Goal: Information Seeking & Learning: Learn about a topic

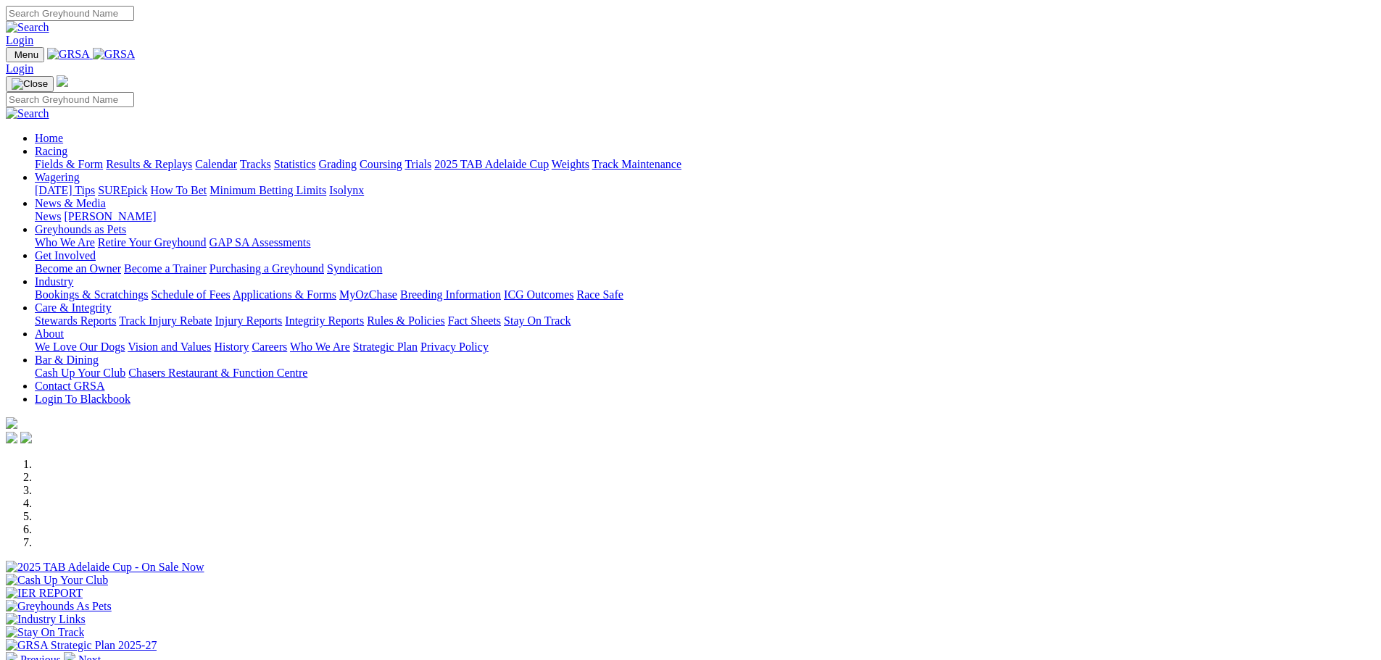
click at [148, 289] on link "Bookings & Scratchings" at bounding box center [91, 295] width 113 height 12
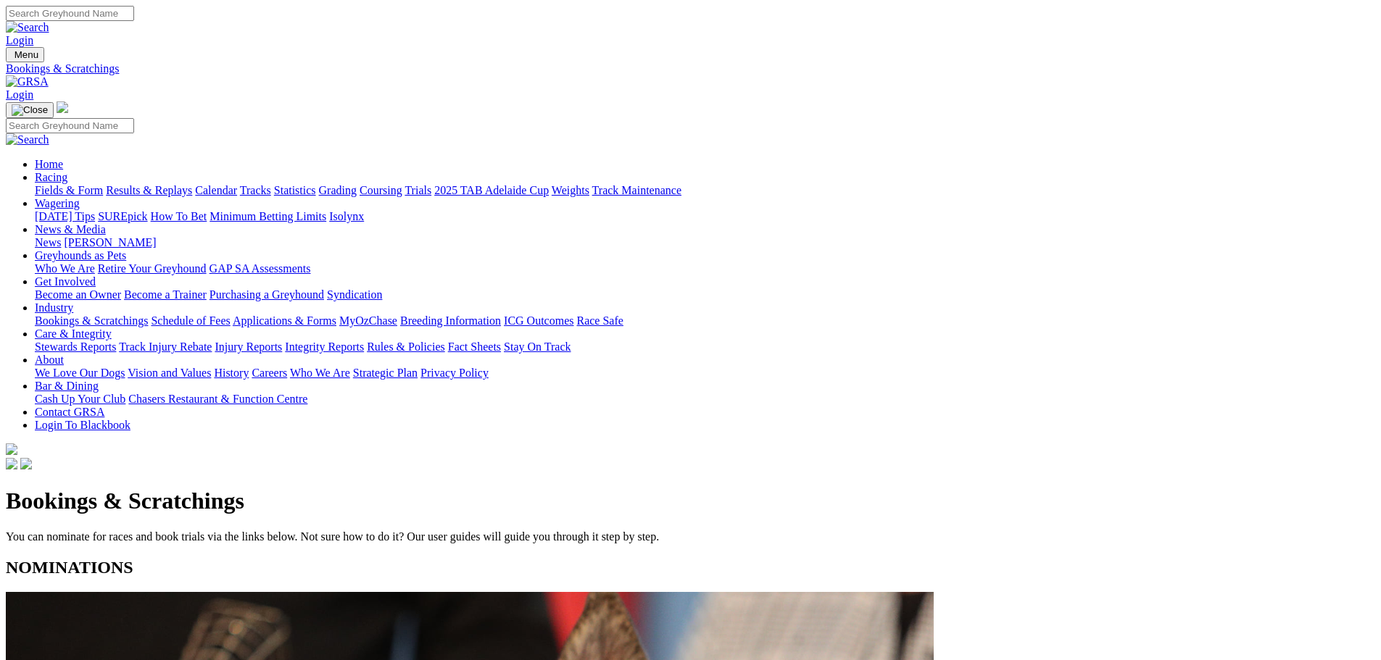
click at [237, 184] on link "Calendar" at bounding box center [216, 190] width 42 height 12
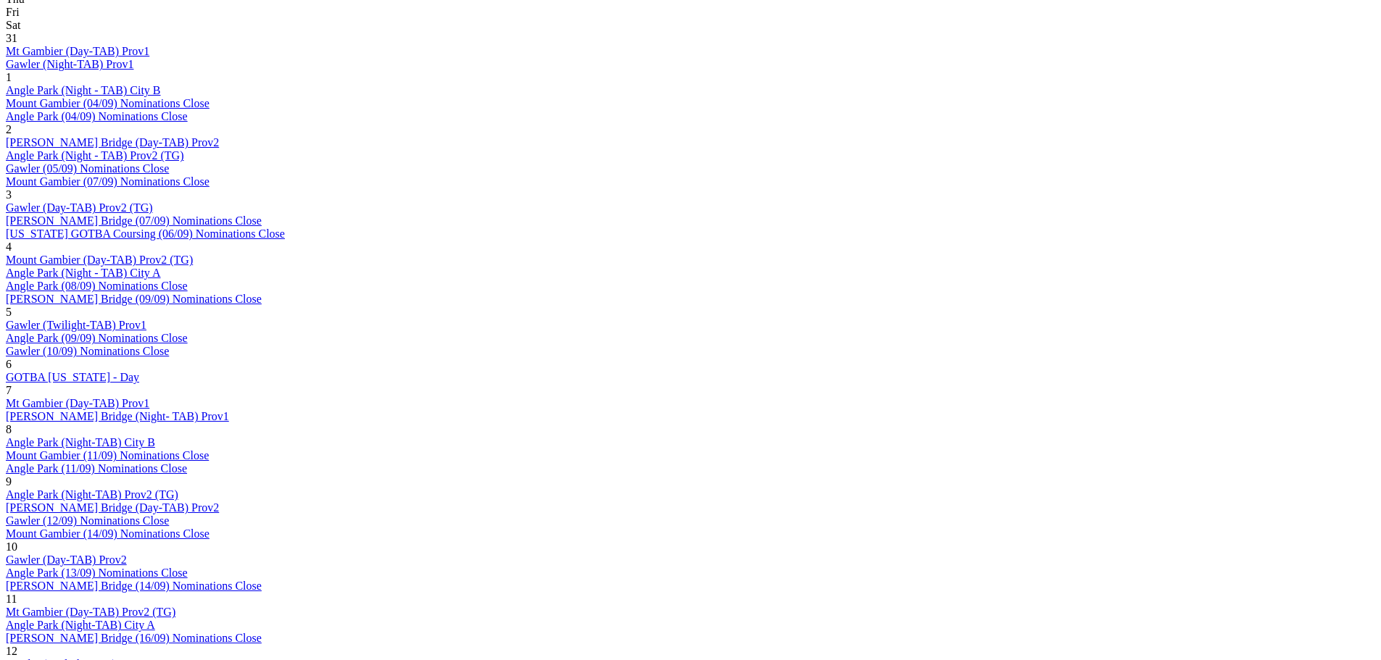
scroll to position [797, 0]
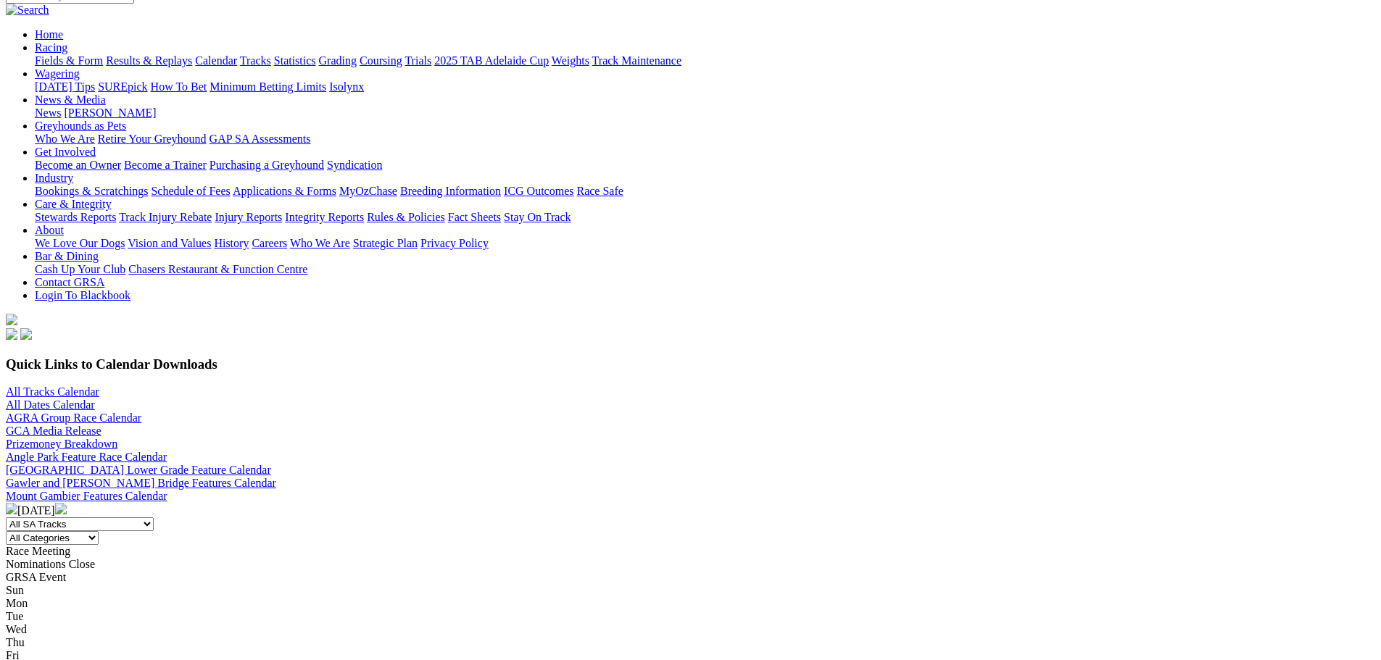
scroll to position [145, 0]
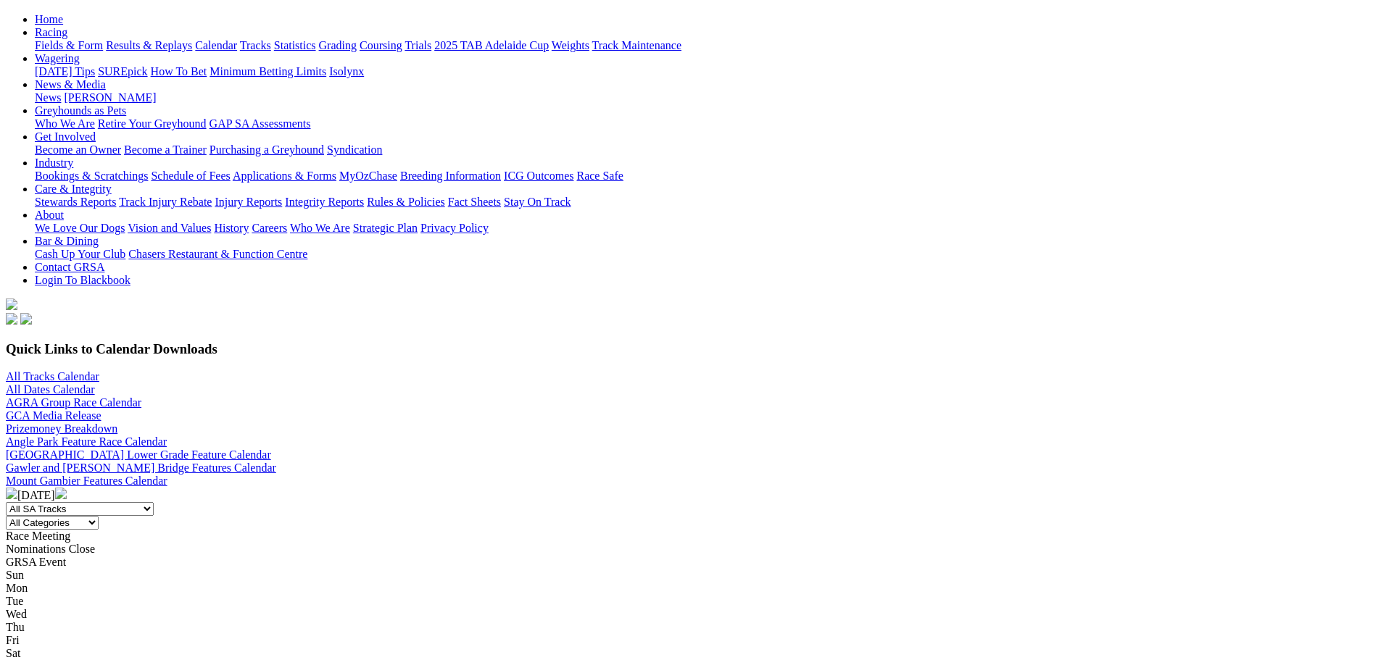
click at [67, 488] on img at bounding box center [61, 494] width 12 height 12
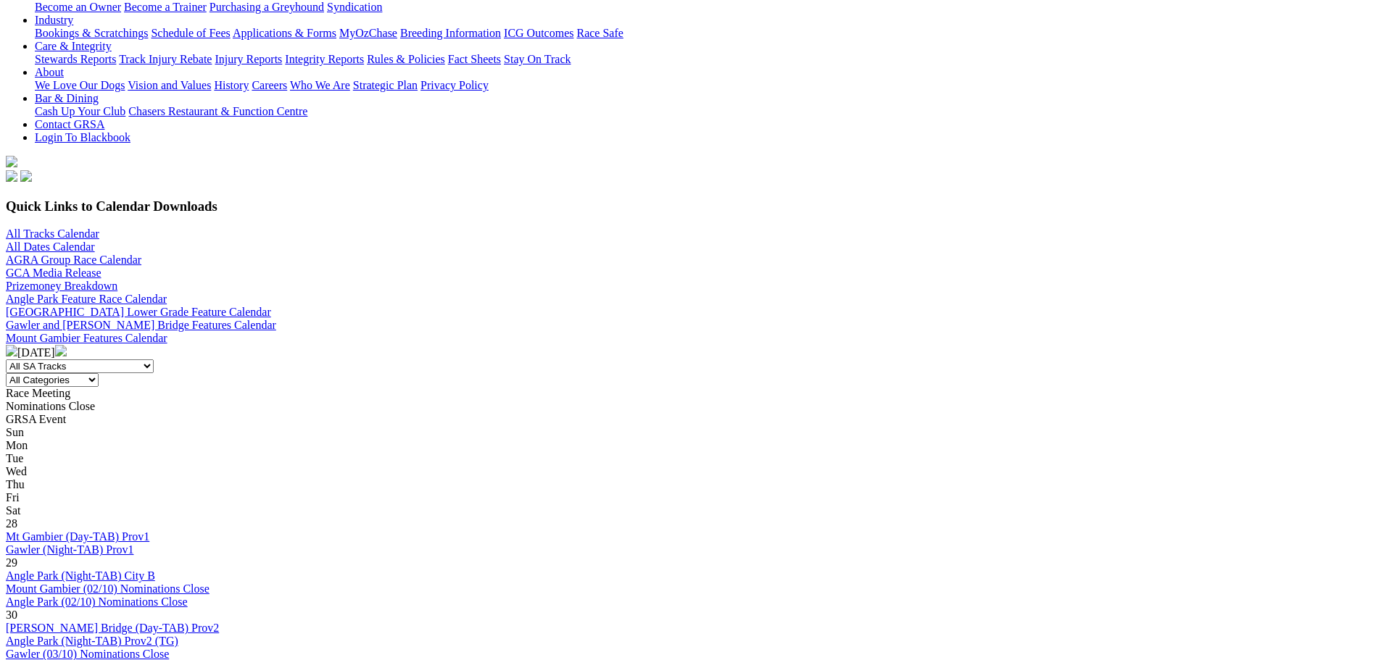
scroll to position [290, 0]
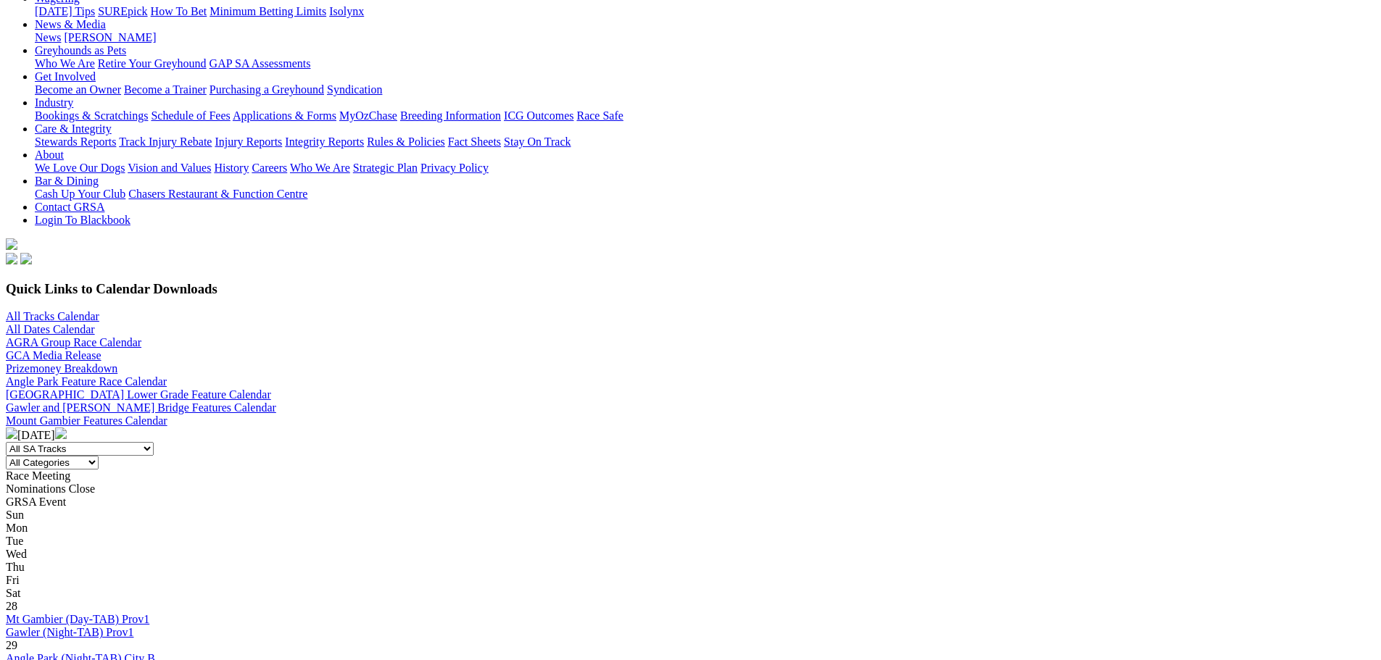
scroll to position [217, 0]
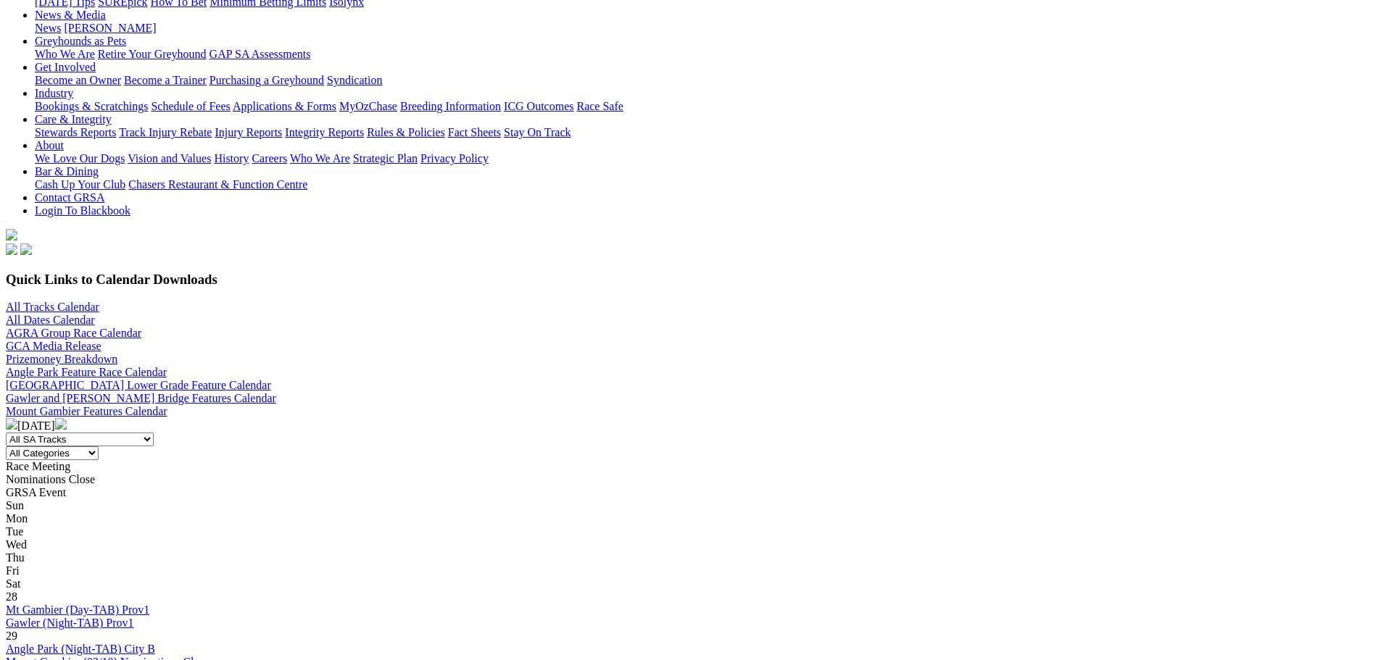
scroll to position [217, 0]
